Goal: Check status: Check status

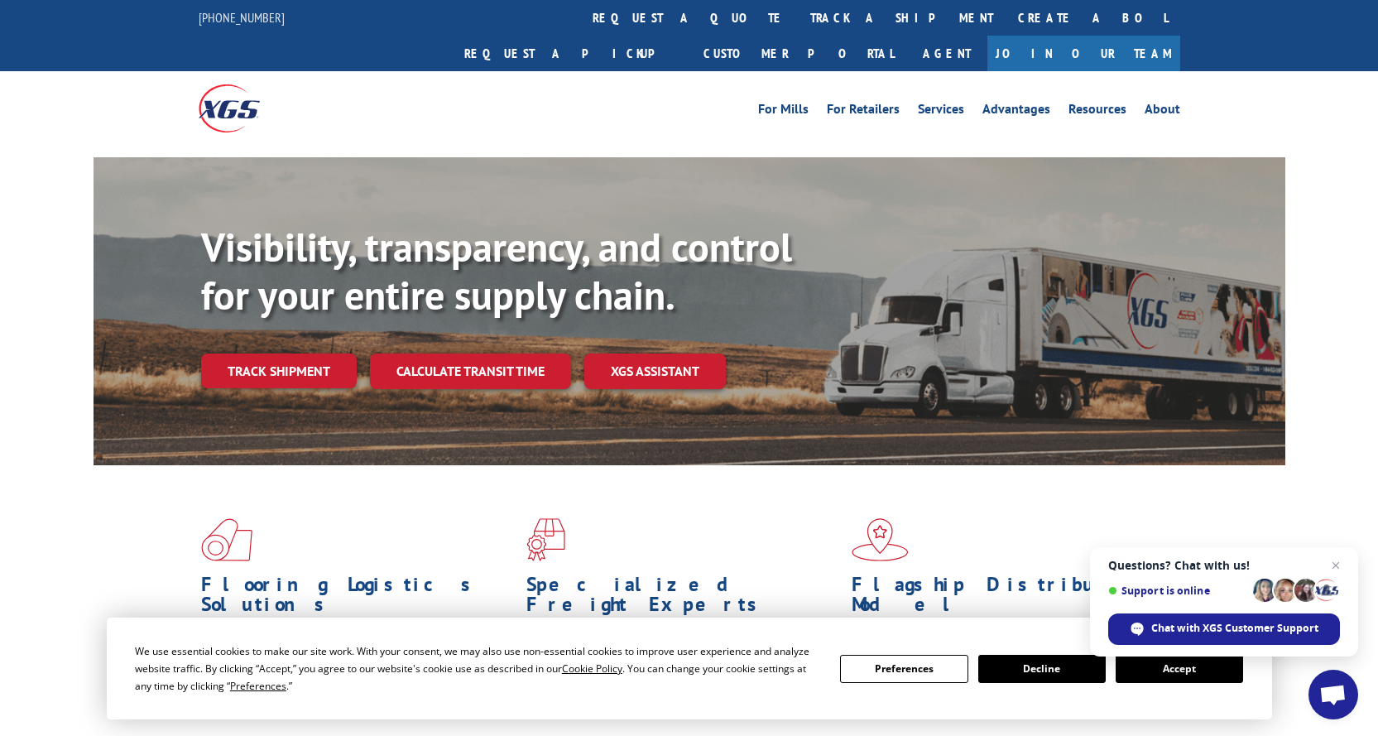
click at [1158, 669] on button "Accept" at bounding box center [1178, 669] width 127 height 28
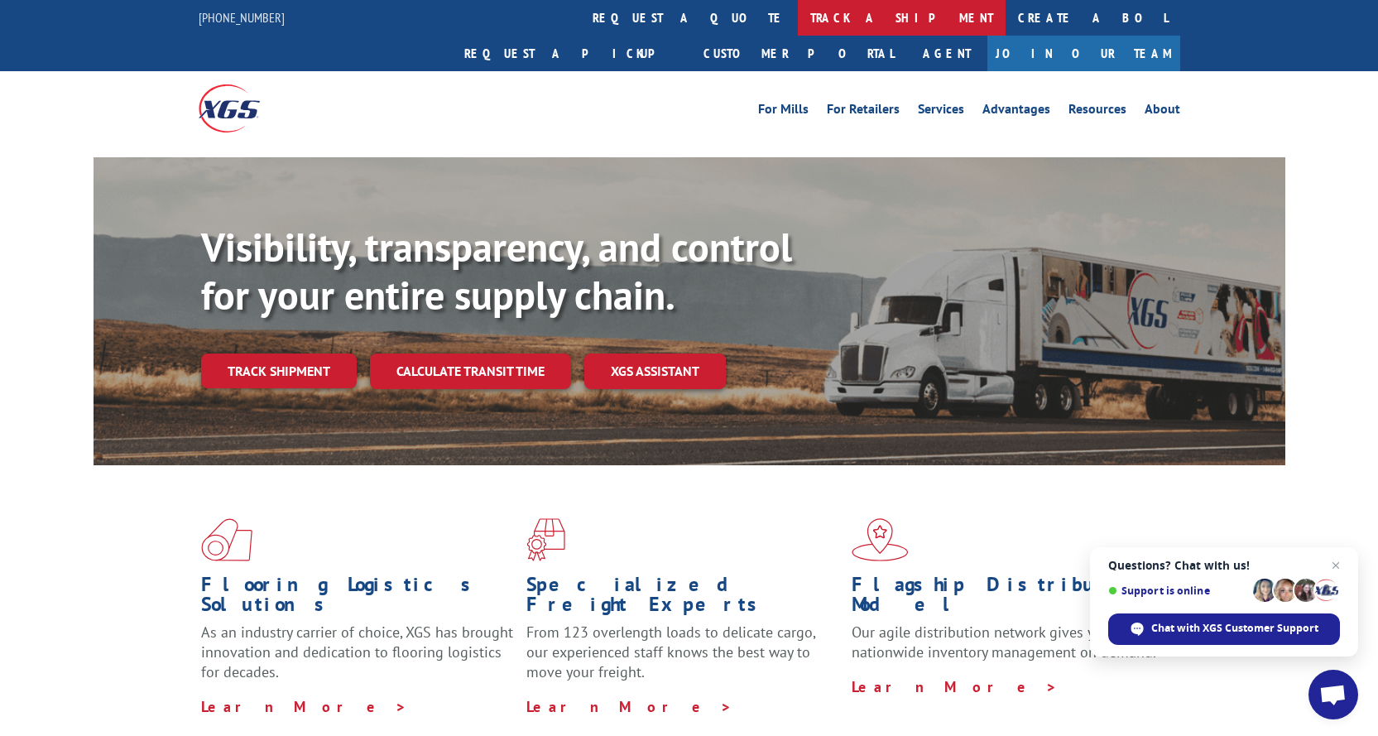
click at [798, 21] on link "track a shipment" at bounding box center [902, 18] width 208 height 36
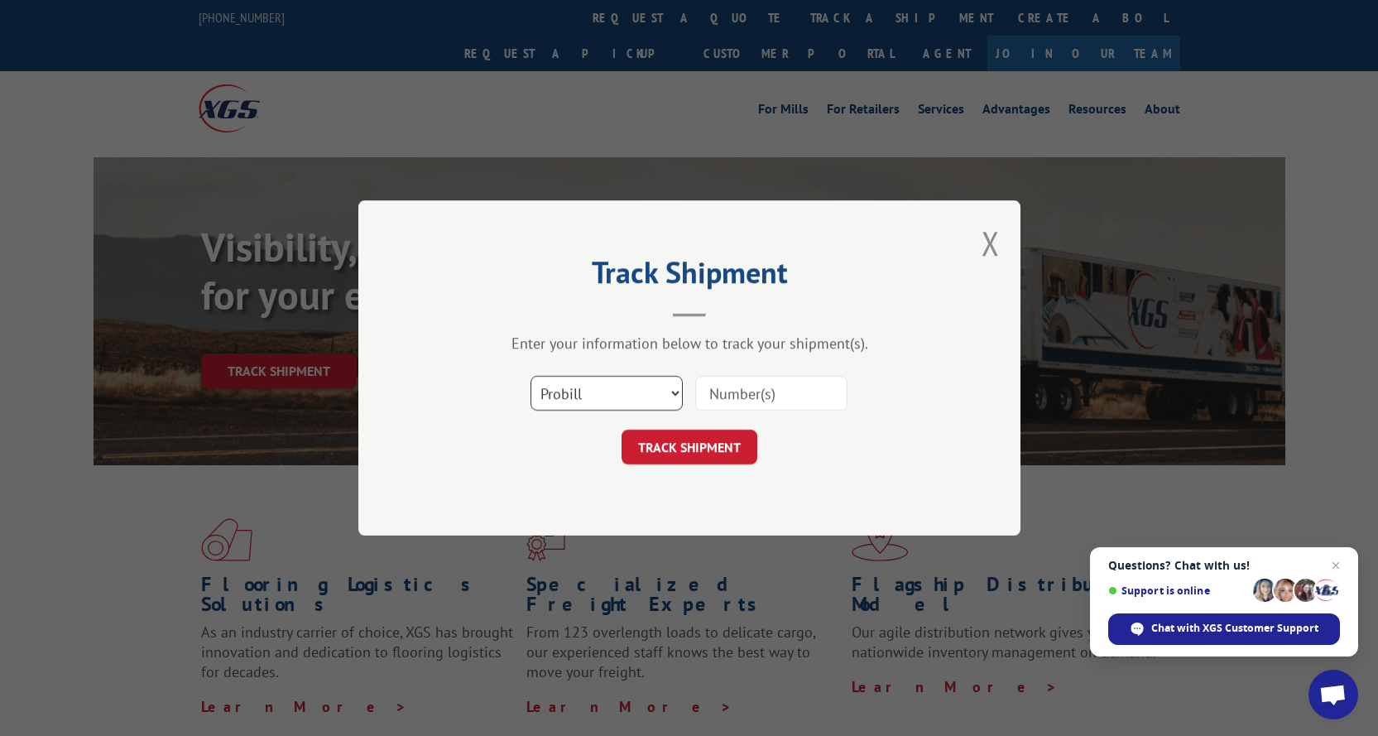
click at [593, 396] on select "Select category... Probill BOL PO" at bounding box center [606, 393] width 152 height 35
click at [530, 376] on select "Select category... Probill BOL PO" at bounding box center [606, 393] width 152 height 35
click at [773, 401] on input at bounding box center [771, 393] width 152 height 35
paste input "17001984"
type input "17001984"
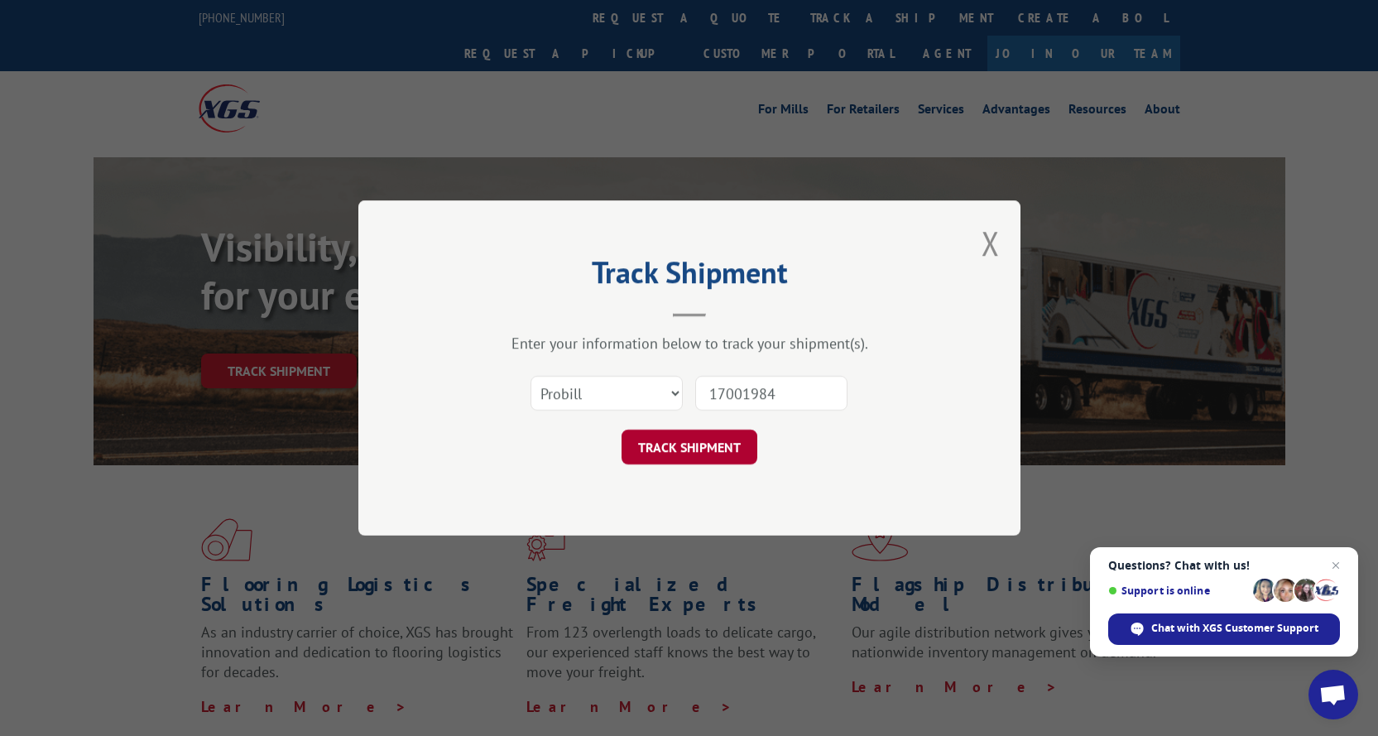
click at [723, 436] on button "TRACK SHIPMENT" at bounding box center [689, 446] width 136 height 35
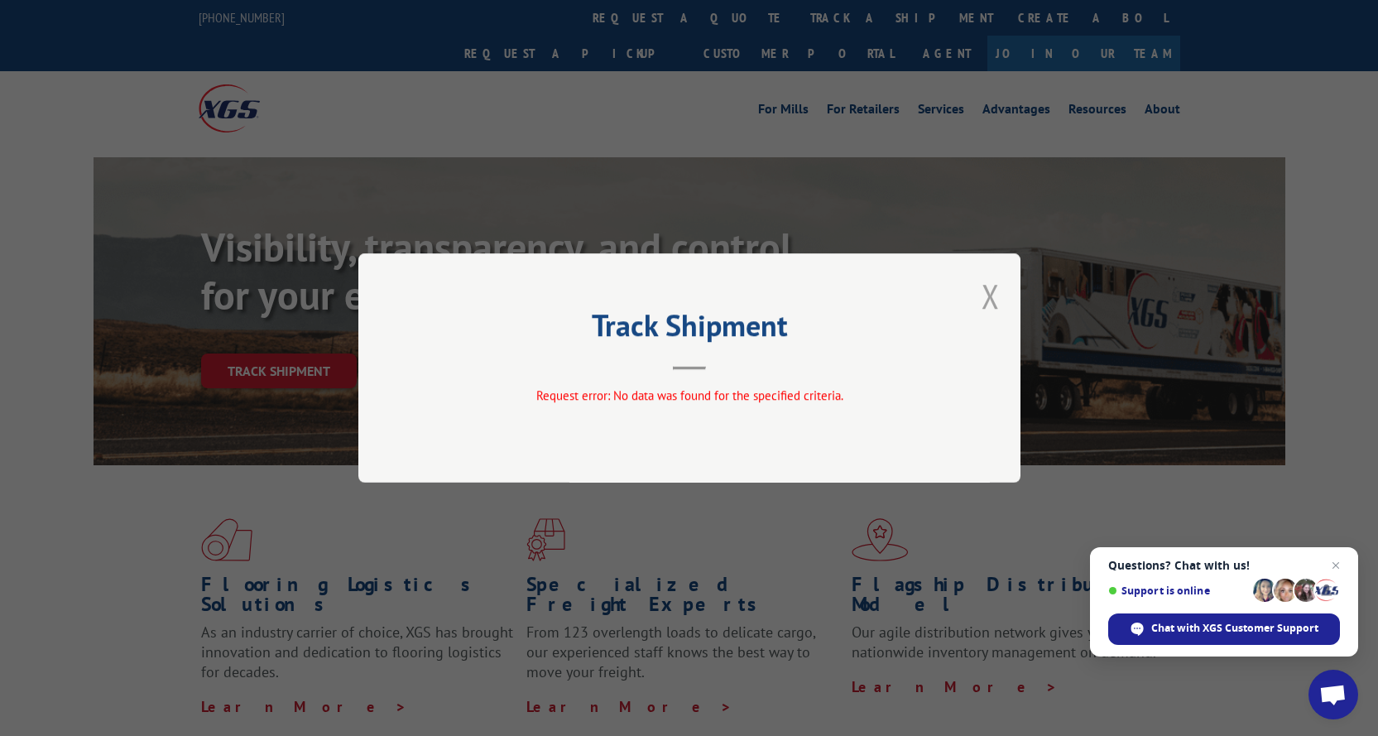
click at [988, 291] on button "Close modal" at bounding box center [990, 296] width 18 height 44
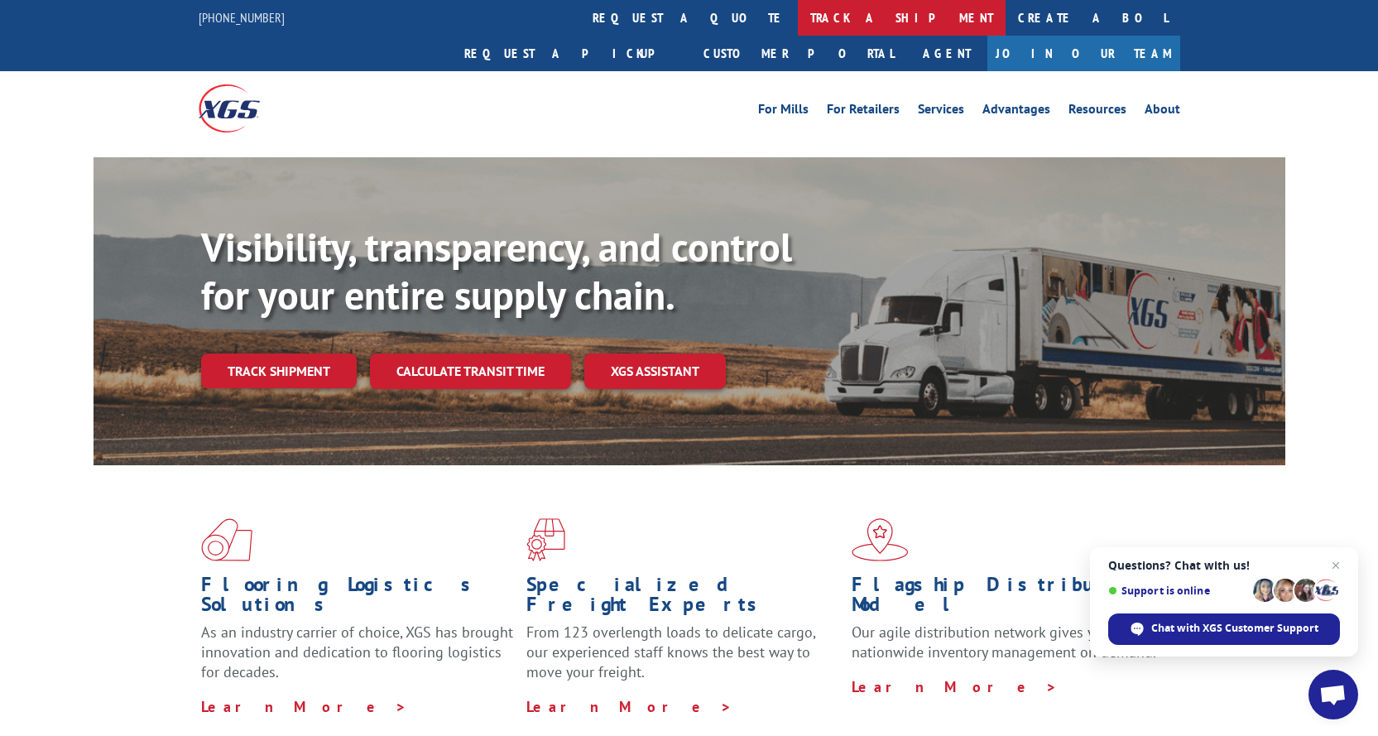
click at [798, 16] on link "track a shipment" at bounding box center [902, 18] width 208 height 36
click at [0, 0] on div "Track Shipment Request error: No data was found for the specified criteria." at bounding box center [0, 0] width 0 height 0
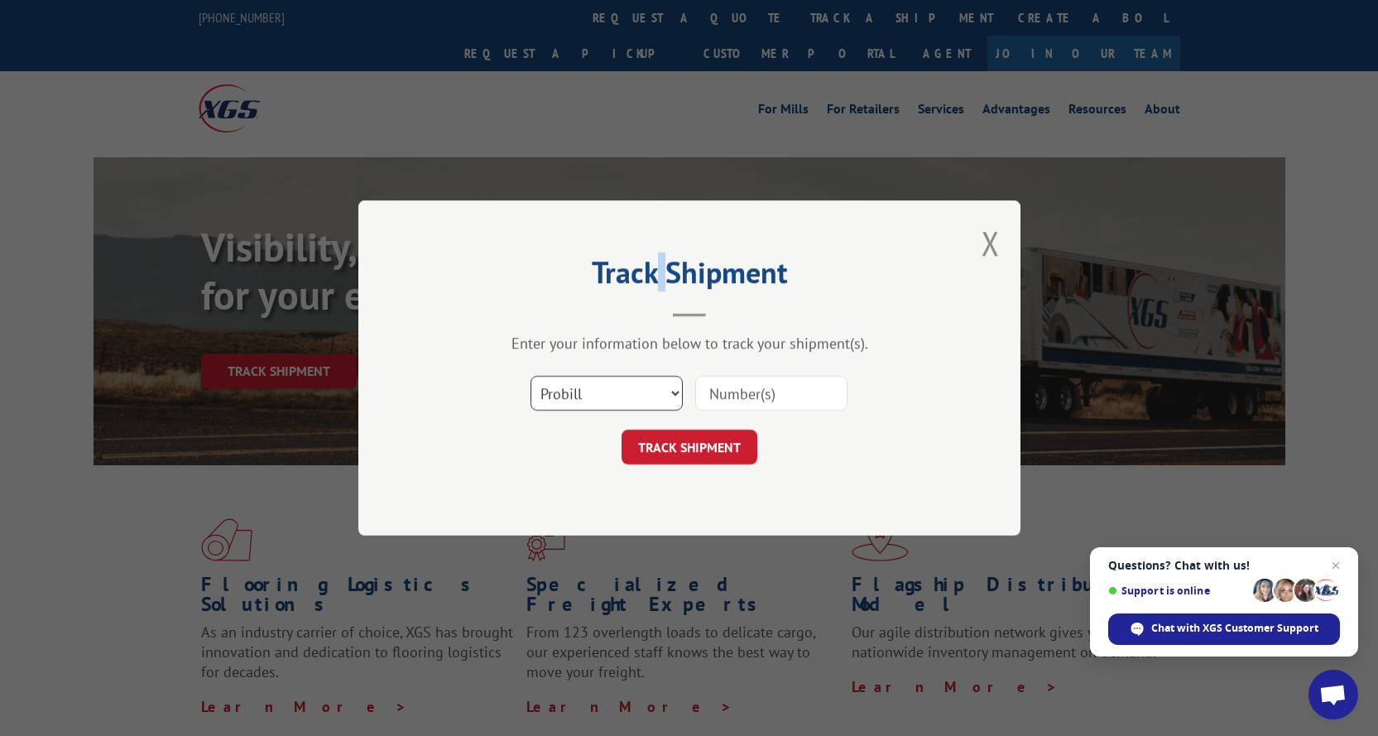
click at [588, 394] on select "Select category... Probill BOL PO" at bounding box center [606, 393] width 152 height 35
click at [678, 396] on select "Select category... Probill BOL PO" at bounding box center [606, 393] width 152 height 35
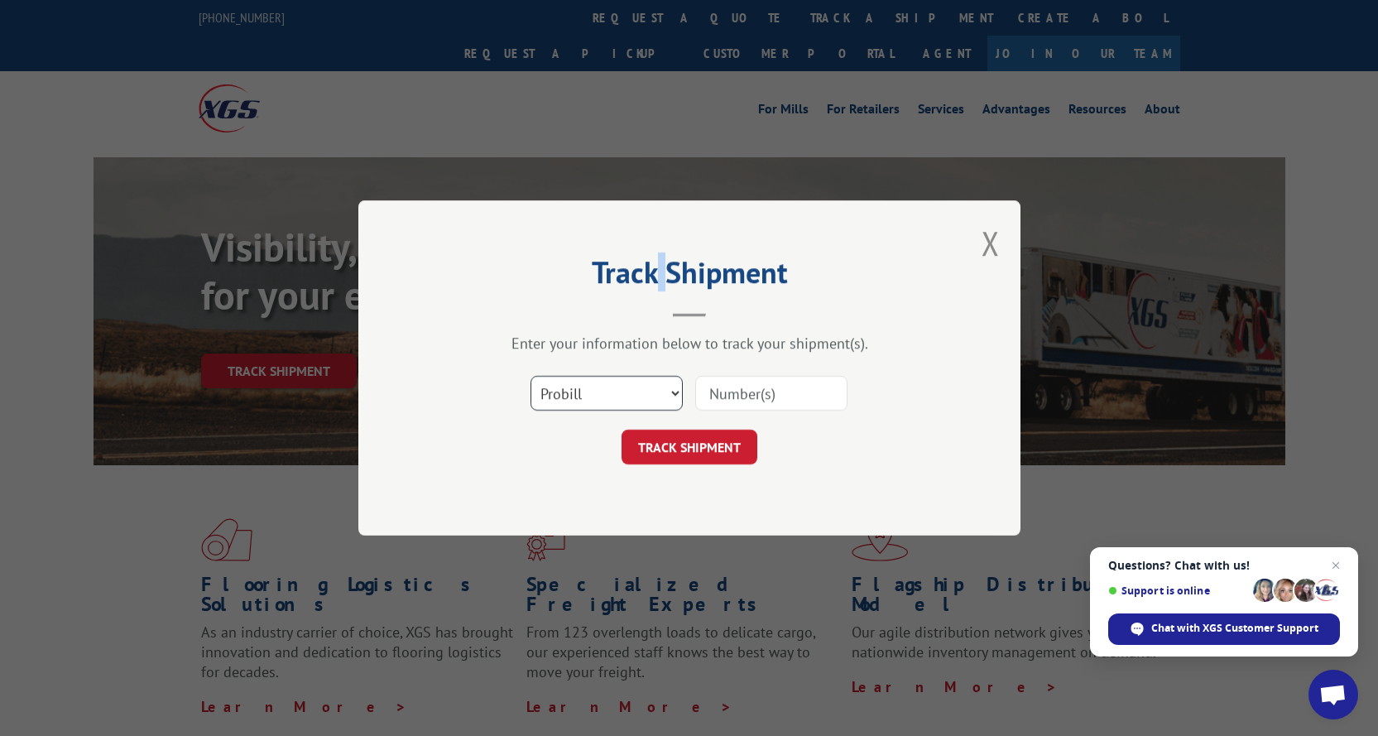
select select "po"
click at [530, 376] on select "Select category... Probill BOL PO" at bounding box center [606, 393] width 152 height 35
click at [748, 392] on input at bounding box center [771, 393] width 152 height 35
paste input "15920582"
type input "15920582"
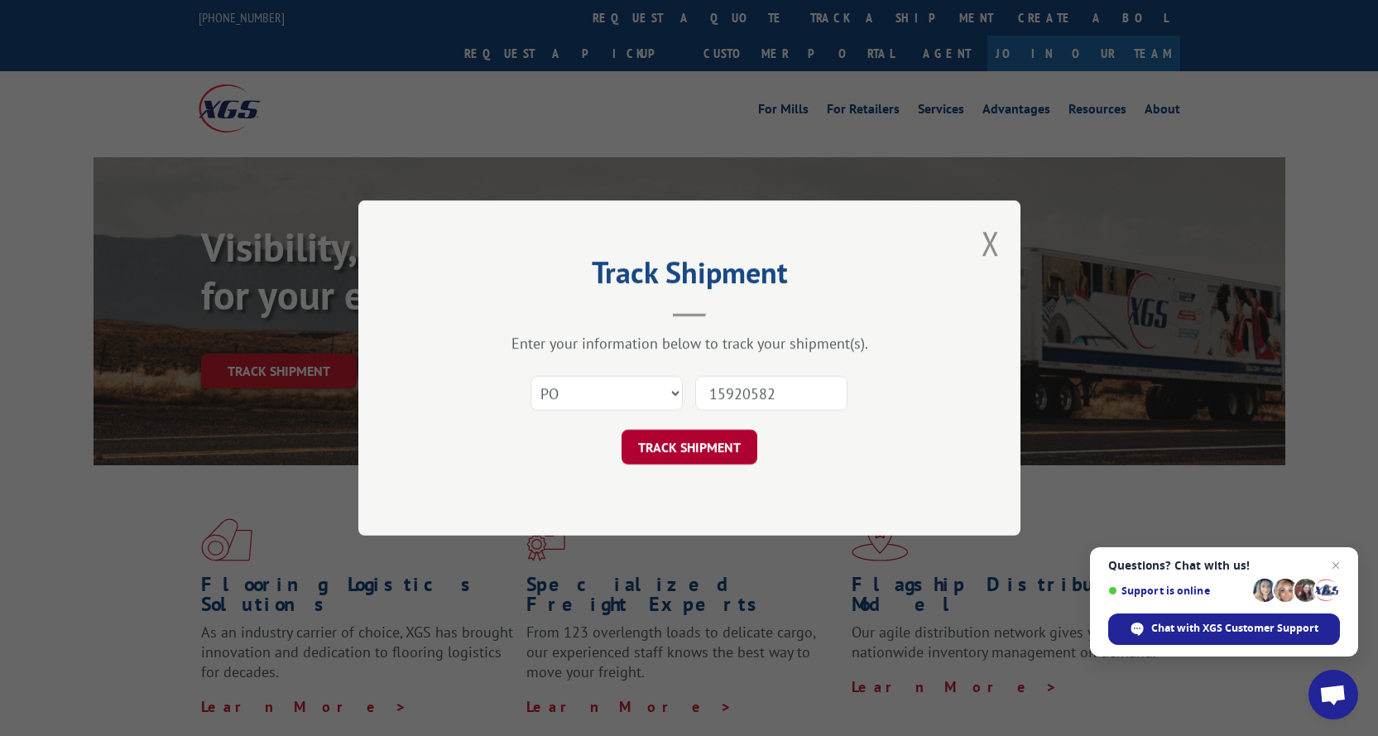
click at [717, 448] on button "TRACK SHIPMENT" at bounding box center [689, 446] width 136 height 35
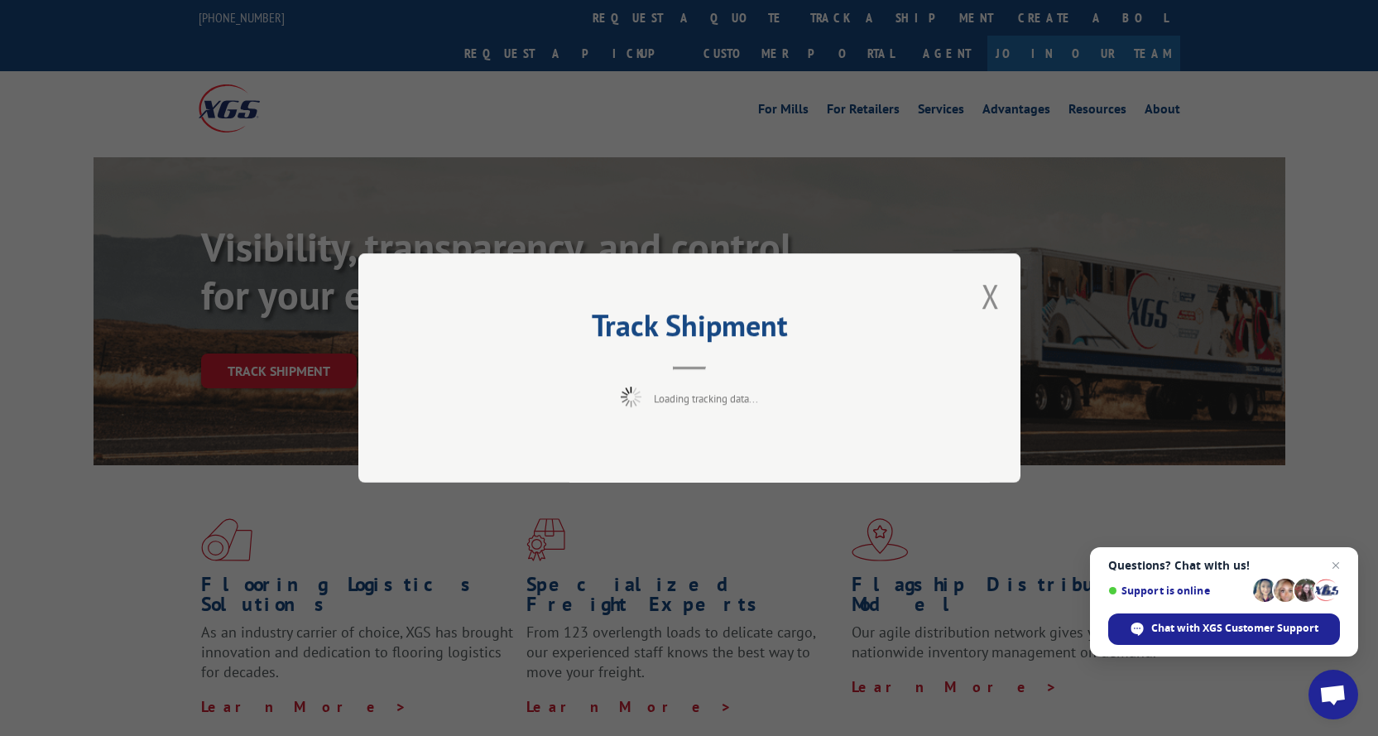
click at [717, 448] on div "Track Shipment Loading tracking data..." at bounding box center [689, 367] width 662 height 229
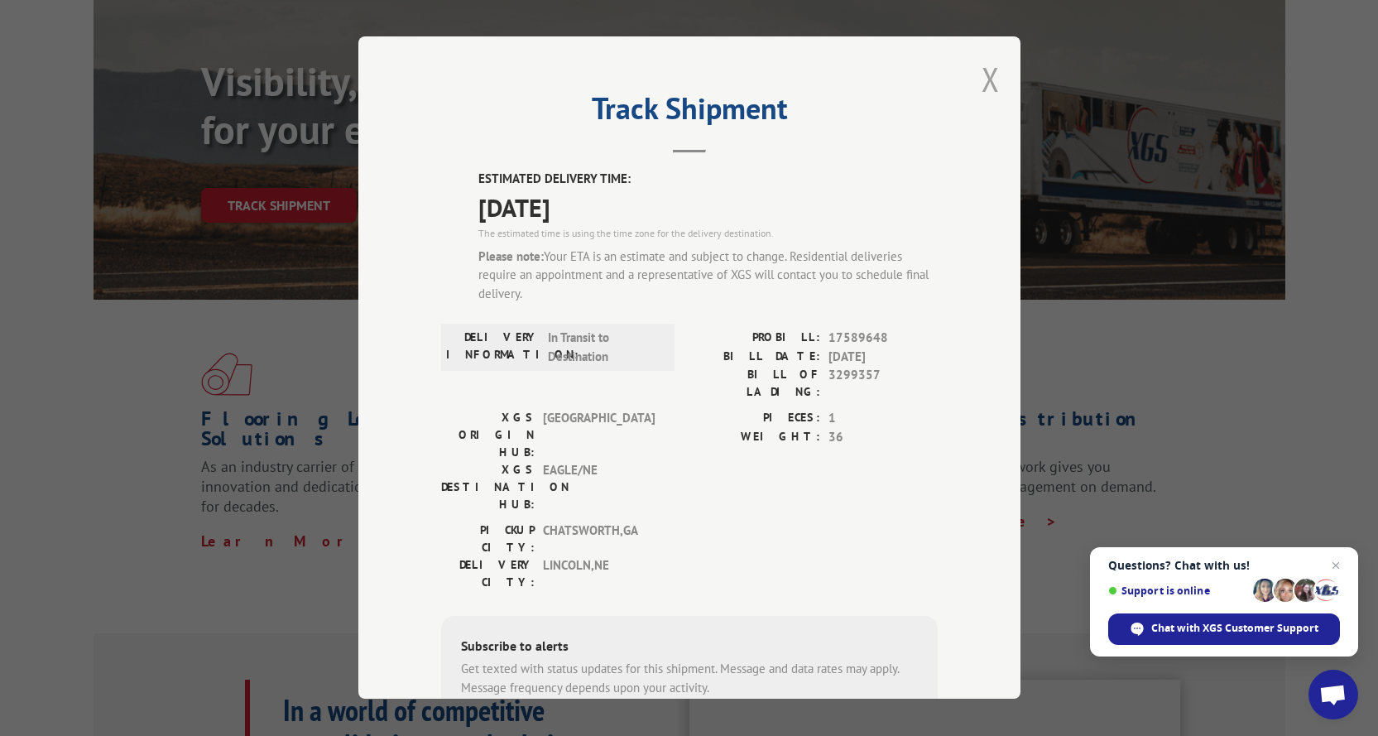
click at [981, 73] on button "Close modal" at bounding box center [990, 79] width 18 height 44
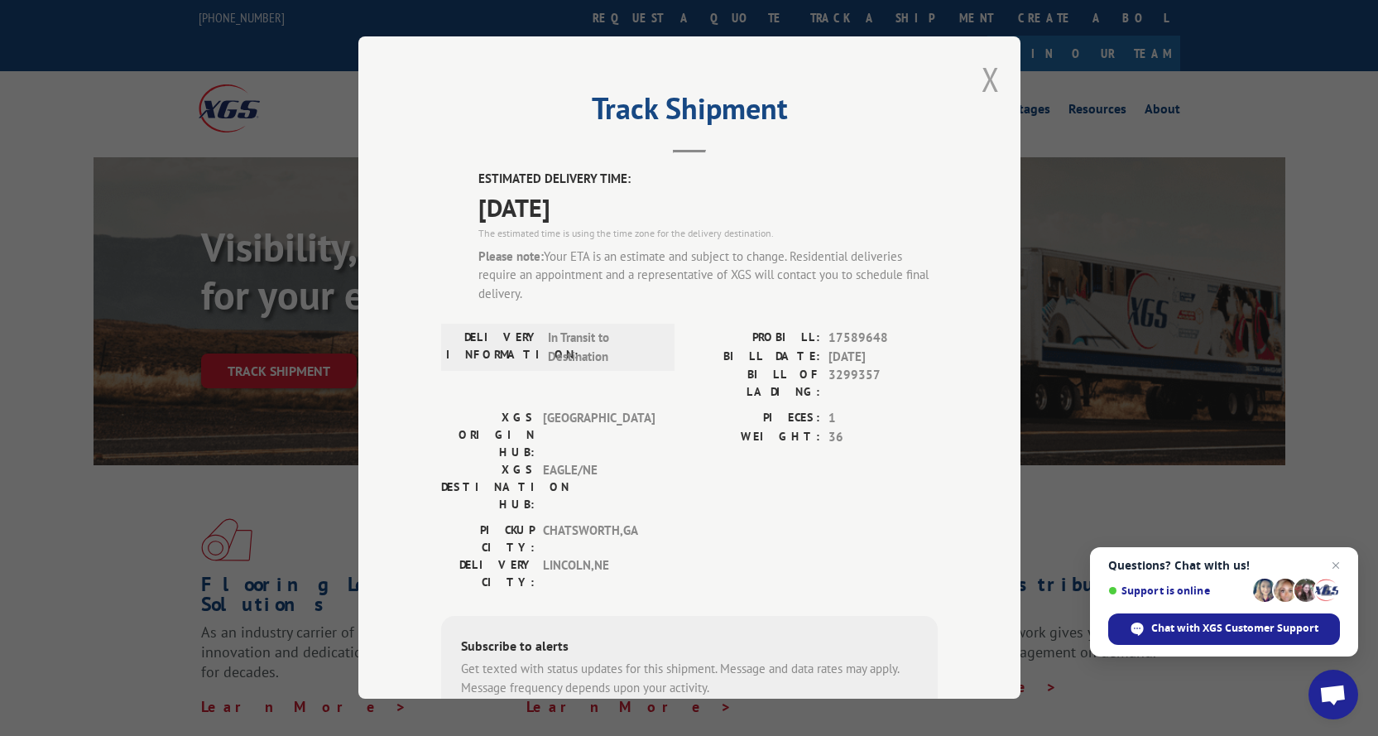
click at [973, 103] on li "Services" at bounding box center [941, 112] width 65 height 18
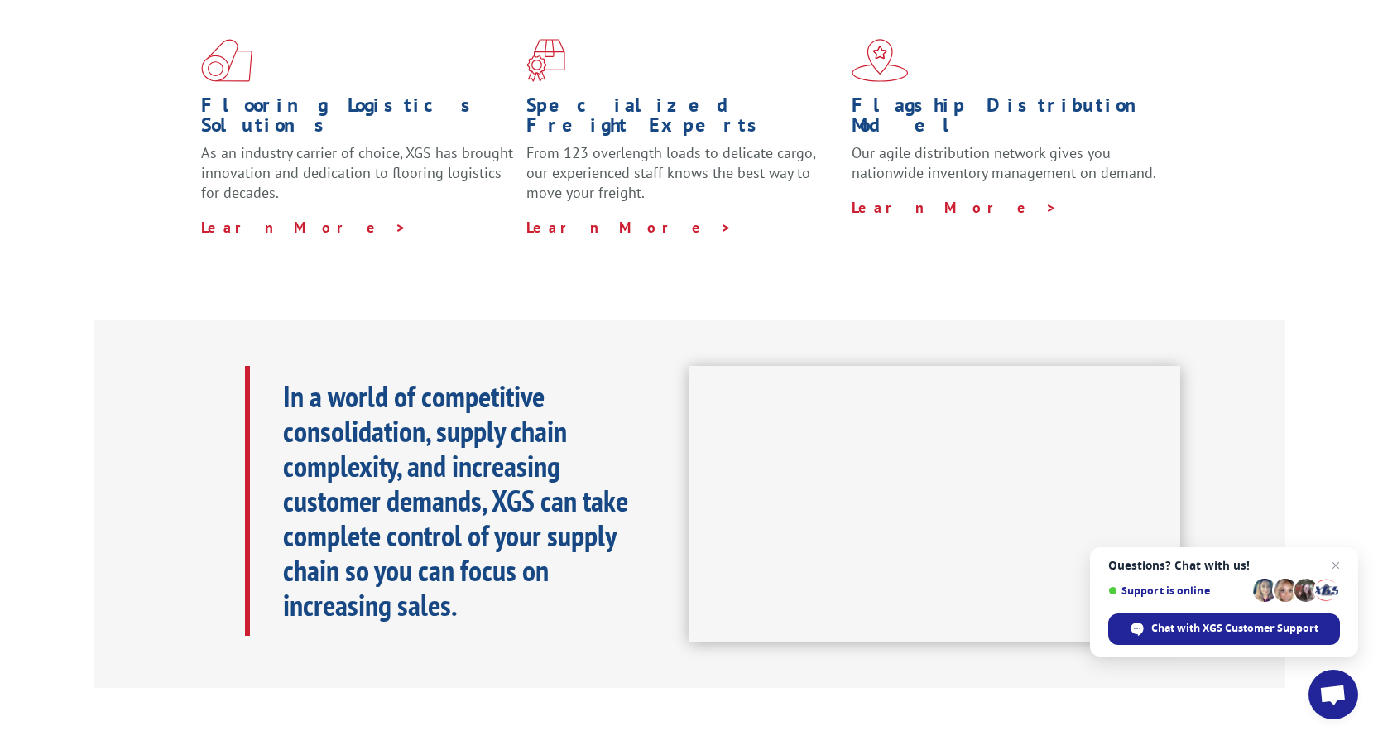
scroll to position [496, 0]
